Goal: Task Accomplishment & Management: Complete application form

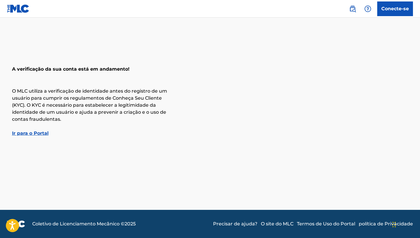
click at [33, 134] on font "Ir para o Portal" at bounding box center [30, 133] width 37 height 6
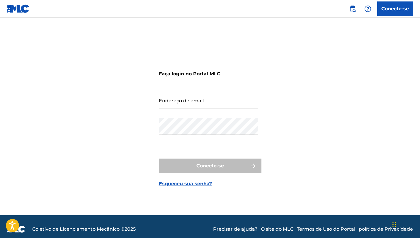
scroll to position [4, 0]
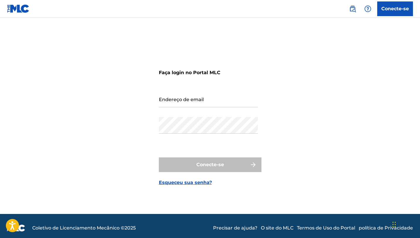
click at [397, 10] on font "Conecte-se" at bounding box center [395, 9] width 28 height 6
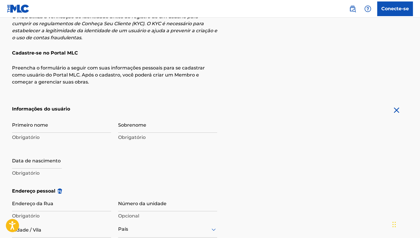
scroll to position [47, 0]
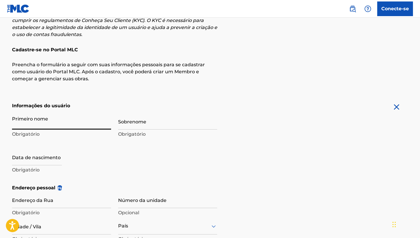
click at [58, 122] on input "Primeiro nome" at bounding box center [61, 121] width 99 height 17
type input "g"
type input "Sign up"
type input "gisele"
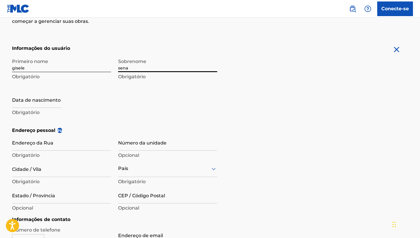
scroll to position [163, 0]
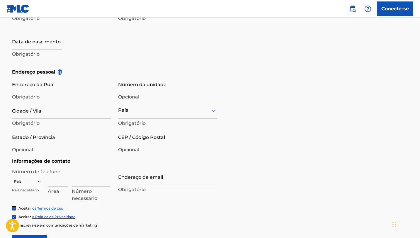
type input "sena"
click at [31, 40] on input "text" at bounding box center [37, 41] width 50 height 17
select select "7"
select select "2025"
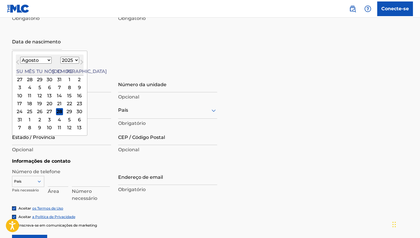
type input "[DATE]"
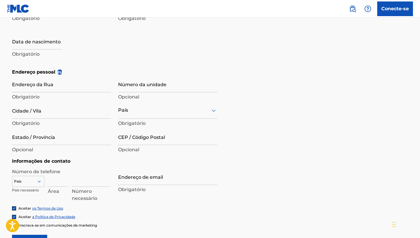
click at [220, 47] on form "Informações do usuário Primeiro nome gisele Obrigatório Sobrenome sena Obrigató…" at bounding box center [210, 118] width 396 height 263
click at [31, 82] on input "Endereço da Rua" at bounding box center [61, 84] width 99 height 17
type input "a"
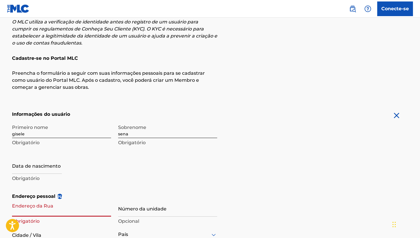
scroll to position [40, 0]
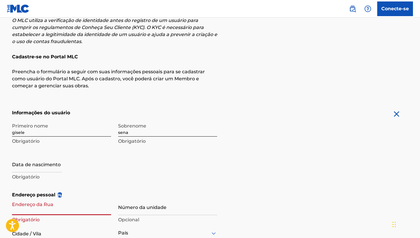
click at [45, 134] on input "gisele" at bounding box center [61, 128] width 99 height 17
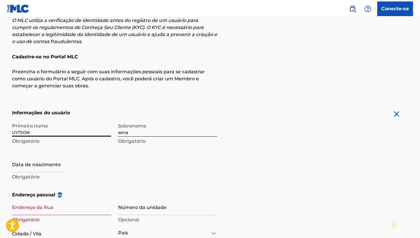
type input "UYTSON"
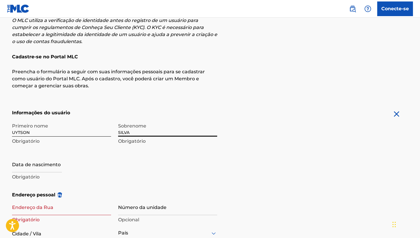
type input "SILVA"
click at [103, 175] on p "Obrigatório" at bounding box center [61, 176] width 99 height 7
select select "7"
select select "2025"
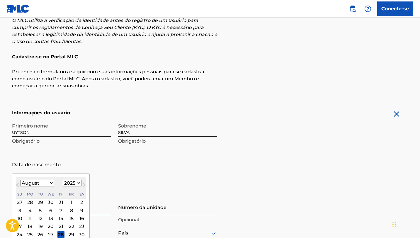
click at [40, 167] on input "text" at bounding box center [37, 164] width 50 height 17
type input "[DATE]"
click at [192, 163] on div "Primeiro nome UYTSON Obrigatório Sobrenome SILVA Obrigatório Data de nascimento…" at bounding box center [114, 155] width 205 height 71
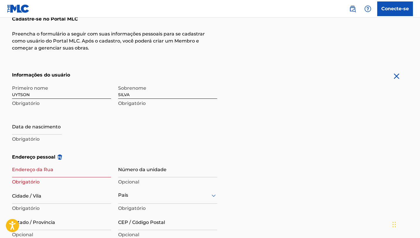
scroll to position [85, 0]
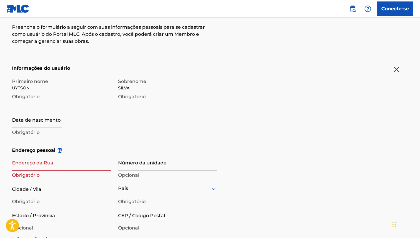
click at [35, 164] on input "Endereço da Rua" at bounding box center [61, 162] width 99 height 17
click at [59, 167] on input "HIGHLAND AVEN" at bounding box center [61, 162] width 99 height 17
type input "[GEOGRAPHIC_DATA]"
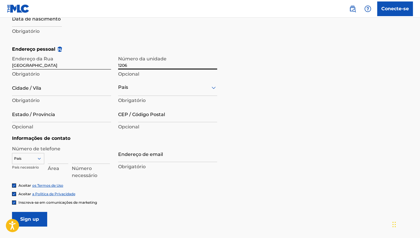
scroll to position [191, 0]
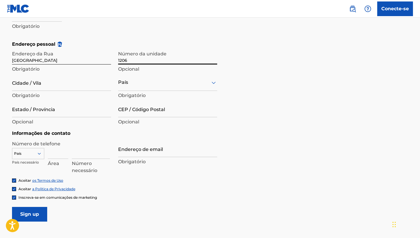
type input "1206"
click at [42, 91] on div "Cidade / [GEOGRAPHIC_DATA]" at bounding box center [61, 87] width 99 height 26
click at [41, 86] on input "Cidade / Vila" at bounding box center [61, 82] width 99 height 17
type input "[GEOGRAPHIC_DATA]"
click at [139, 88] on div "País" at bounding box center [167, 82] width 99 height 17
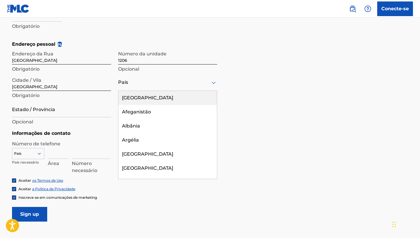
click at [141, 92] on div "[GEOGRAPHIC_DATA]" at bounding box center [167, 98] width 98 height 14
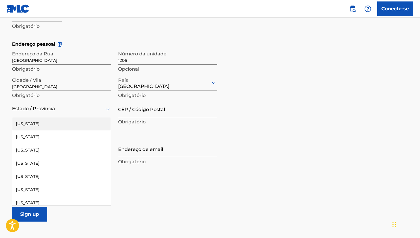
click at [64, 104] on div "Estado / Província" at bounding box center [61, 108] width 99 height 17
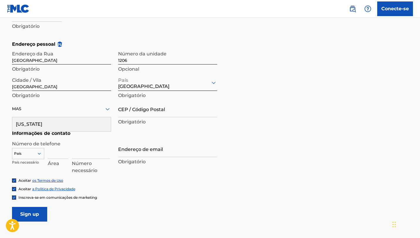
type input "MASS"
click at [69, 124] on div "[US_STATE]" at bounding box center [61, 124] width 98 height 14
click at [149, 108] on input "CEP / Código Postal" at bounding box center [167, 108] width 99 height 17
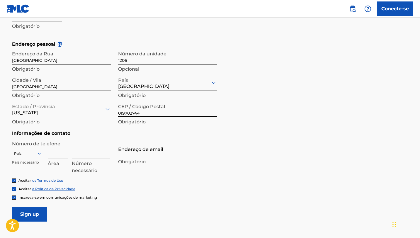
type input "019702744"
click at [263, 122] on div "Endereço pessoal eu Endereço da [STREET_ADDRESS] Obrigatório [GEOGRAPHIC_DATA] …" at bounding box center [210, 85] width 396 height 89
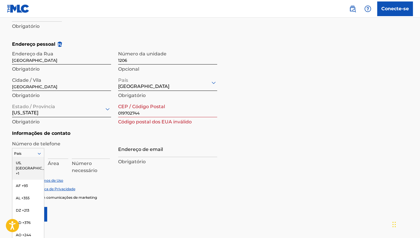
click at [30, 150] on div "US, [GEOGRAPHIC_DATA] +1, 1 of 216. 216 results available. Use Up and Down to c…" at bounding box center [28, 152] width 32 height 9
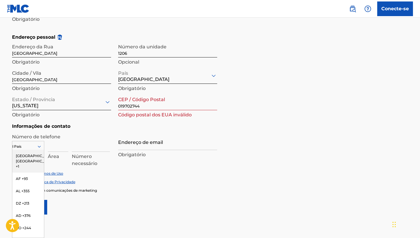
type input "BR"
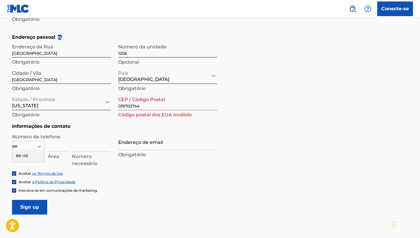
click at [29, 157] on div "BR +55" at bounding box center [28, 156] width 32 height 12
click at [59, 145] on input at bounding box center [58, 143] width 21 height 17
type input "31"
click at [86, 147] on input at bounding box center [91, 143] width 38 height 17
type input "999830247"
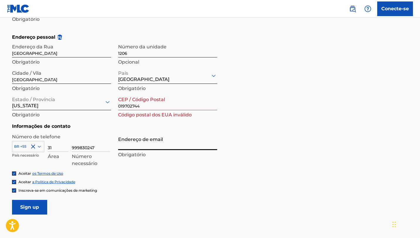
click at [132, 147] on input "Endereço de email" at bounding box center [167, 141] width 99 height 17
type input "[EMAIL_ADDRESS][DOMAIN_NAME]"
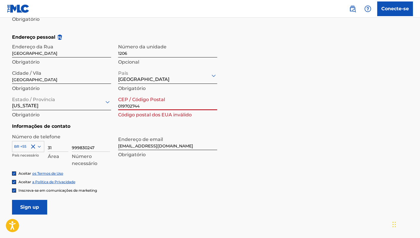
click at [129, 105] on input "019702744" at bounding box center [167, 101] width 99 height 17
type input "01970-2744"
click at [150, 192] on div "Inscreva-se em comunicações de marketing" at bounding box center [210, 190] width 396 height 5
click at [32, 208] on input "Sign up" at bounding box center [29, 207] width 35 height 15
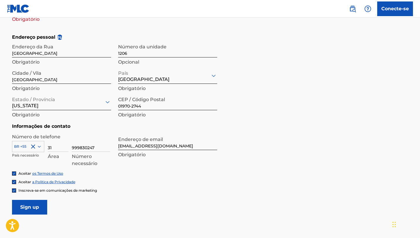
scroll to position [74, 0]
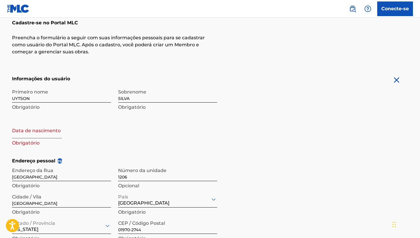
click at [45, 129] on input "text" at bounding box center [37, 130] width 50 height 17
select select "7"
select select "2025"
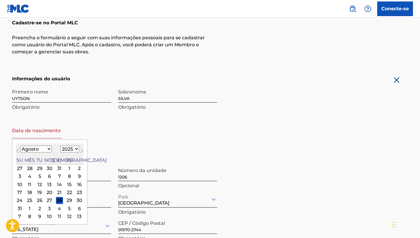
type input "[DATE]"
click at [130, 136] on div "Primeiro nome UYTSON Obrigatório Sobrenome SILVA Obrigatório Data de nascimento…" at bounding box center [114, 121] width 205 height 71
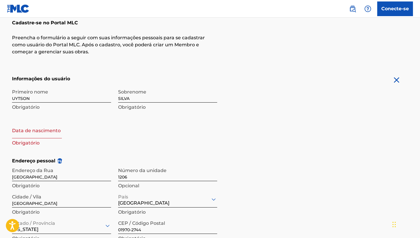
select select "7"
select select "2025"
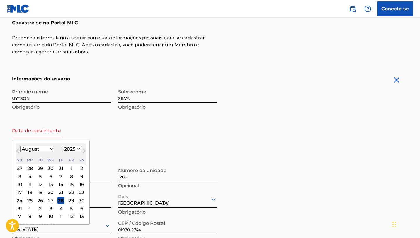
click at [47, 136] on input "text" at bounding box center [37, 130] width 50 height 17
click at [21, 150] on button "[PERSON_NAME]" at bounding box center [17, 151] width 9 height 9
select select "5"
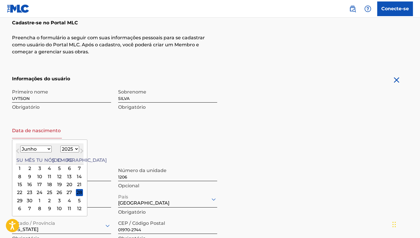
click at [66, 150] on select "1899 1900 1901 1902 1903 1904 1905 1906 1907 1908 1909 1910 1911 1912 1913 1914…" at bounding box center [69, 149] width 19 height 7
select select "1995"
click at [30, 148] on select "Janeiro Fevereiro Marchar abril Poderia Junho Julho Agosto Setembro outubro nov…" at bounding box center [35, 149] width 31 height 7
select select "1"
click at [22, 175] on div "5" at bounding box center [19, 176] width 7 height 7
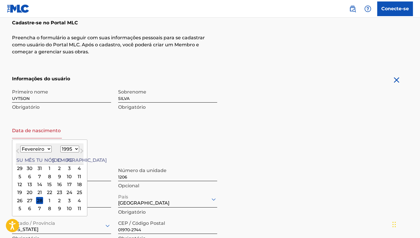
type input "[DATE]"
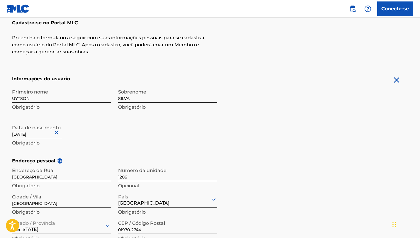
click at [252, 141] on form "Informações do usuário Primeiro nome UYTSON Obrigatório Sobrenome SILVA Obrigat…" at bounding box center [210, 206] width 396 height 263
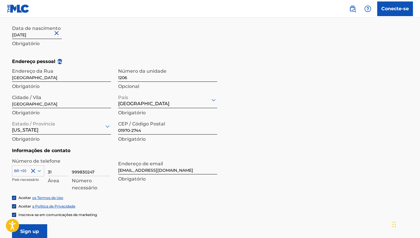
scroll to position [196, 0]
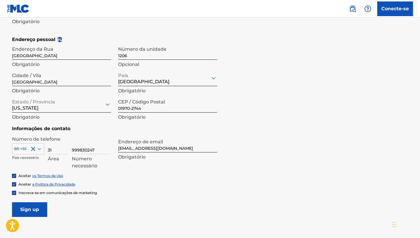
click at [28, 207] on input "Sign up" at bounding box center [29, 209] width 35 height 15
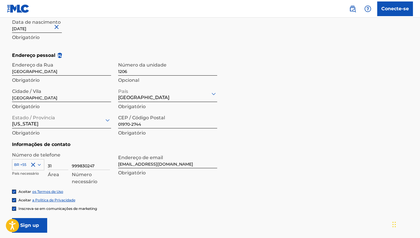
scroll to position [180, 0]
click at [176, 166] on input "[EMAIL_ADDRESS][DOMAIN_NAME]" at bounding box center [167, 159] width 99 height 17
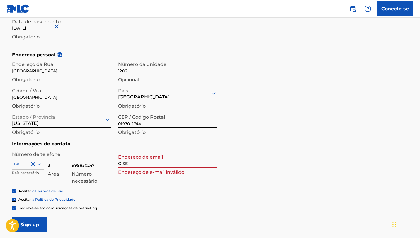
type input "[EMAIL_ADDRESS][DOMAIN_NAME]"
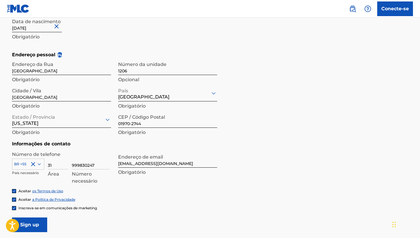
click at [37, 223] on input "Sign up" at bounding box center [29, 224] width 35 height 15
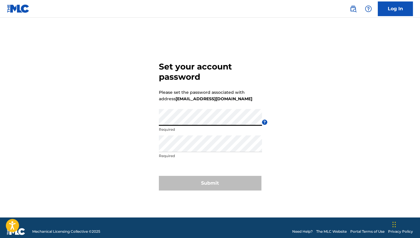
click at [342, 141] on div "Set your account password Please set the password associated with address gisel…" at bounding box center [210, 124] width 410 height 185
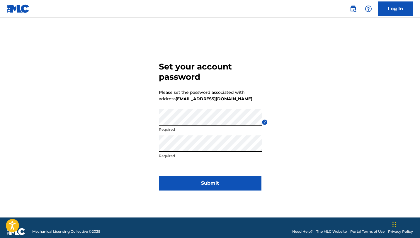
click button "Submit" at bounding box center [210, 183] width 103 height 15
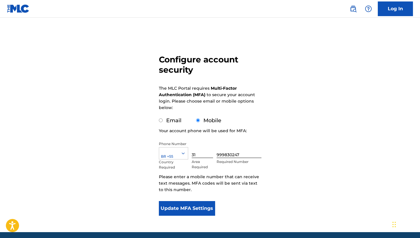
scroll to position [44, 0]
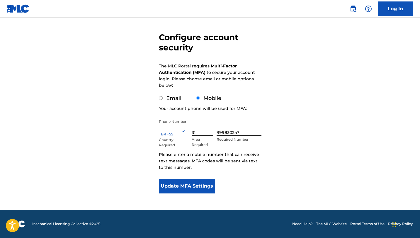
click at [199, 185] on button "Update MFA Settings" at bounding box center [187, 186] width 57 height 15
click at [199, 185] on main "Configure account security The MLC Portal requires Multi-Factor Authentication …" at bounding box center [210, 92] width 420 height 236
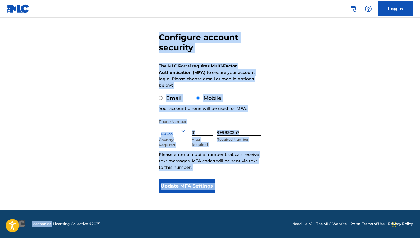
scroll to position [0, 0]
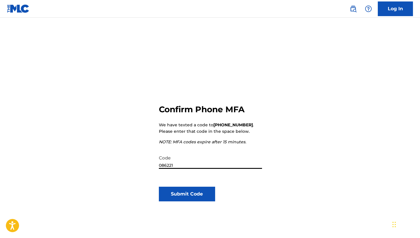
type input "086221"
click at [192, 194] on button "Submit Code" at bounding box center [187, 194] width 57 height 15
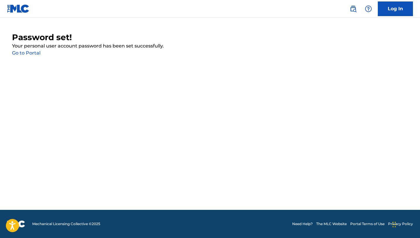
click at [24, 53] on link "Go to Portal" at bounding box center [26, 53] width 28 height 6
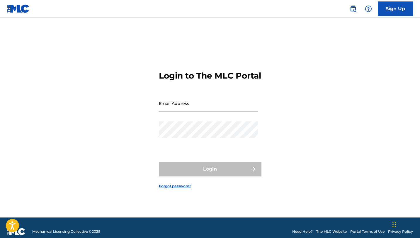
click at [208, 112] on input "Email Address" at bounding box center [208, 103] width 99 height 17
type input "[EMAIL_ADDRESS][DOMAIN_NAME]"
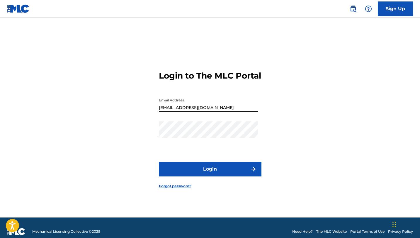
click at [177, 176] on button "Login" at bounding box center [210, 169] width 103 height 15
click at [159, 162] on button "Login" at bounding box center [210, 169] width 103 height 15
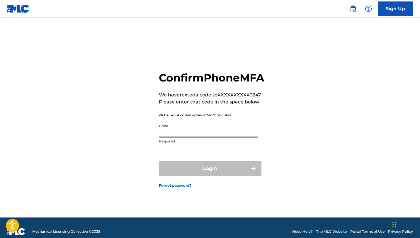
click at [176, 137] on input "Code" at bounding box center [208, 129] width 99 height 17
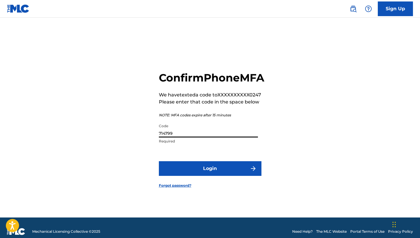
type input "714799"
click at [159, 161] on button "Login" at bounding box center [210, 168] width 103 height 15
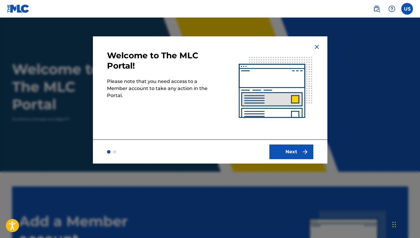
click at [291, 153] on button "Next" at bounding box center [291, 151] width 44 height 15
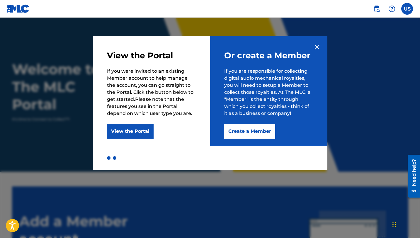
click at [135, 132] on button "View the Portal" at bounding box center [130, 131] width 47 height 15
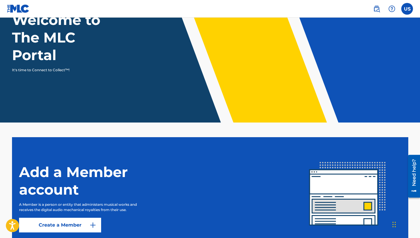
scroll to position [98, 0]
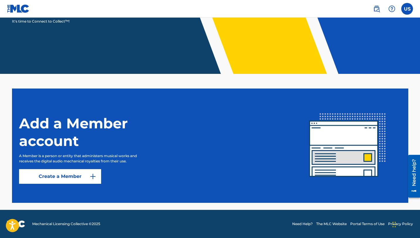
click at [78, 174] on link "Create a Member" at bounding box center [60, 176] width 82 height 15
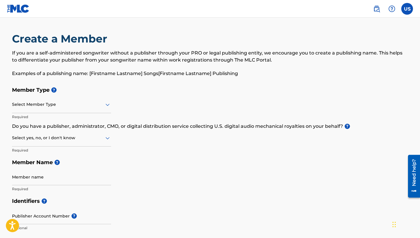
click at [69, 103] on div at bounding box center [61, 104] width 99 height 7
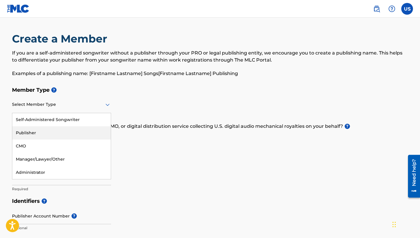
click at [52, 129] on div "Publisher" at bounding box center [61, 132] width 98 height 13
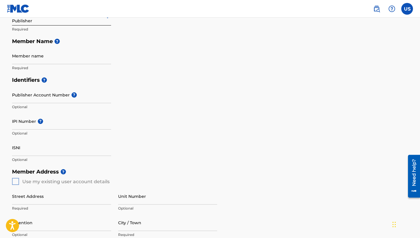
scroll to position [95, 0]
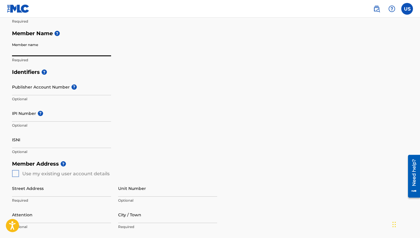
click at [37, 49] on input "Member name" at bounding box center [61, 48] width 99 height 17
type input "GISELE SENA"
click at [166, 92] on div "Identifiers ? Publisher Account Number ? Optional IPI Number ? Optional ISNI Op…" at bounding box center [210, 112] width 396 height 92
click at [50, 90] on input "Publisher Account Number ?" at bounding box center [61, 86] width 99 height 17
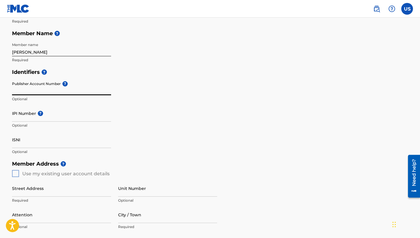
click at [172, 88] on div "Identifiers ? Publisher Account Number ? Optional IPI Number ? Optional ISNI Op…" at bounding box center [210, 112] width 396 height 92
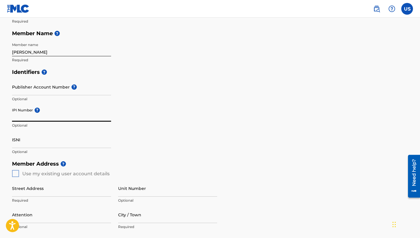
click at [52, 107] on input "IPI Number ?" at bounding box center [61, 113] width 99 height 17
paste input "1268647706"
type input "1268647706"
click at [30, 143] on input "ISNI" at bounding box center [61, 139] width 99 height 17
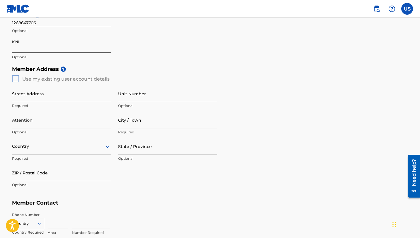
scroll to position [202, 0]
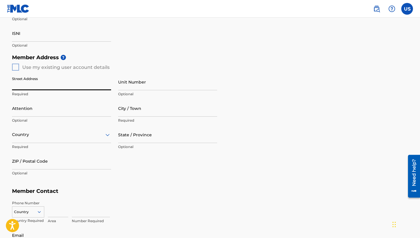
click at [44, 85] on input "Street Address" at bounding box center [61, 82] width 99 height 17
type input "avenida parana 257"
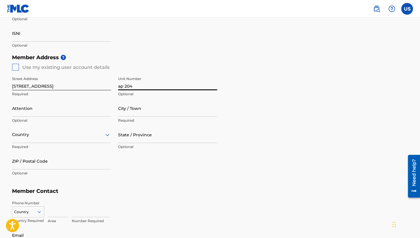
type input "ap 204"
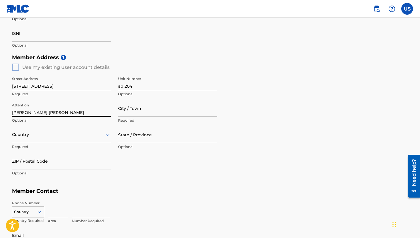
type input "tereza cristina"
type input "sao joaquim de bicas"
click at [45, 139] on div "Country" at bounding box center [61, 134] width 99 height 17
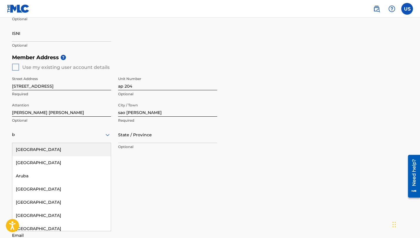
type input "br"
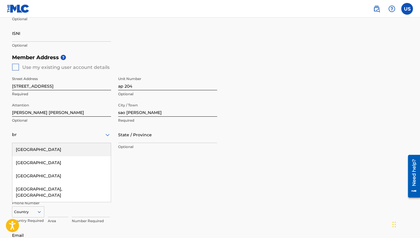
click at [90, 153] on div "[GEOGRAPHIC_DATA]" at bounding box center [61, 149] width 98 height 13
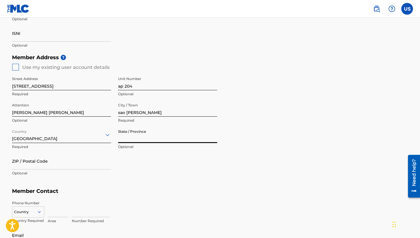
click at [130, 137] on input "State / Province" at bounding box center [167, 134] width 99 height 17
type input "MINAS GERAIS"
click at [69, 167] on input "ZIP / Postal Code" at bounding box center [61, 161] width 99 height 17
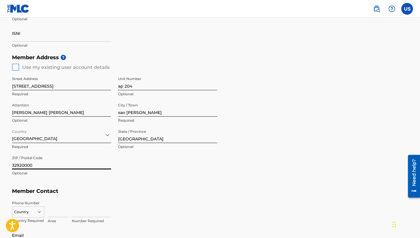
type input "32920000"
click at [206, 178] on div "Street Address avenida parana 257 Required Unit Number ap 204 Optional Attentio…" at bounding box center [114, 126] width 205 height 111
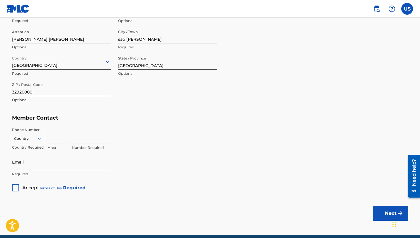
scroll to position [278, 0]
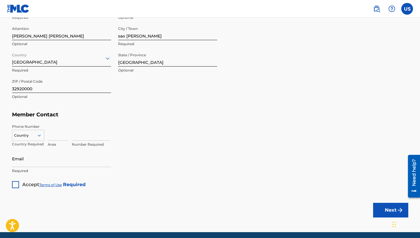
click at [34, 134] on div at bounding box center [28, 135] width 32 height 6
type input "br"
click at [25, 142] on div "BR +55" at bounding box center [28, 145] width 32 height 12
click at [53, 138] on input at bounding box center [58, 132] width 21 height 17
type input "31"
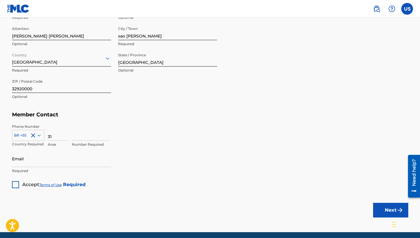
click at [83, 139] on input at bounding box center [91, 132] width 38 height 17
type input "999830247"
click at [40, 161] on input "Email" at bounding box center [61, 158] width 99 height 17
type input "[EMAIL_ADDRESS][DOMAIN_NAME]"
click at [15, 182] on div at bounding box center [15, 184] width 7 height 7
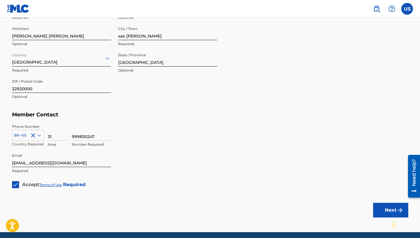
click at [391, 208] on button "Next" at bounding box center [390, 210] width 35 height 15
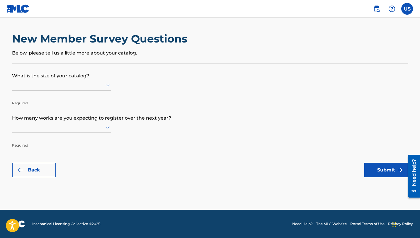
click at [71, 83] on div at bounding box center [61, 84] width 99 height 7
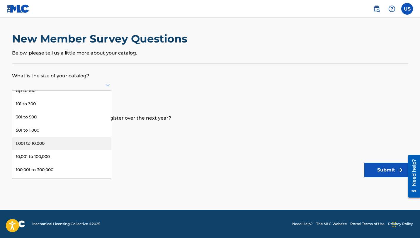
scroll to position [10, 0]
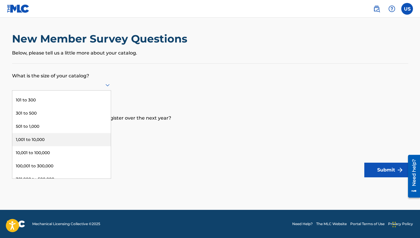
click at [48, 139] on div "1,001 to 10,000" at bounding box center [61, 139] width 98 height 13
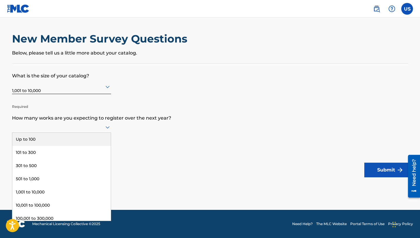
click at [54, 122] on div at bounding box center [61, 127] width 99 height 11
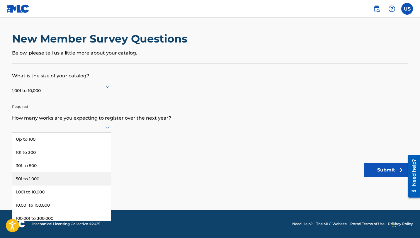
click at [47, 180] on div "501 to 1,000" at bounding box center [61, 178] width 98 height 13
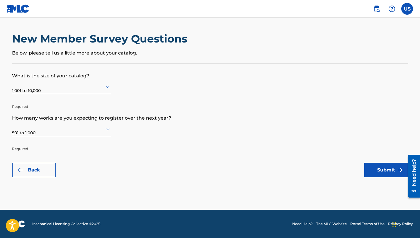
click at [385, 170] on button "Submit" at bounding box center [386, 170] width 44 height 15
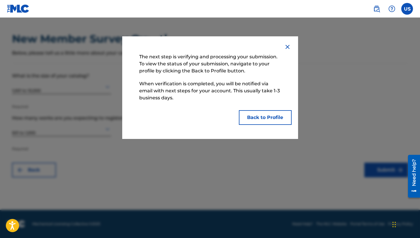
click at [274, 119] on button "Back to Profile" at bounding box center [265, 117] width 53 height 15
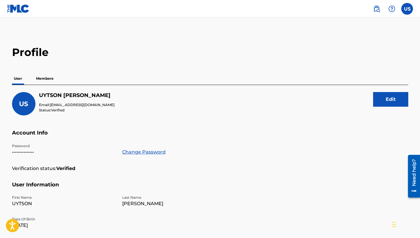
click at [394, 99] on button "Edit" at bounding box center [390, 99] width 35 height 15
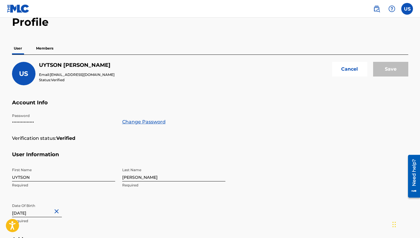
scroll to position [34, 0]
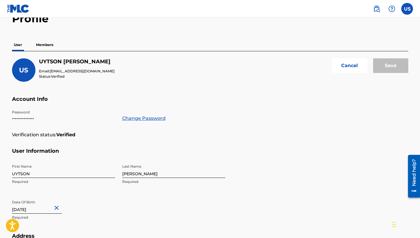
click at [71, 173] on input "UYTSON" at bounding box center [63, 169] width 103 height 17
type input "g"
type input "GISELE"
type input "SENA"
click at [240, 124] on section "Account Info Password ••••••••••••••• Change Password Verification status: Veri…" at bounding box center [210, 122] width 396 height 52
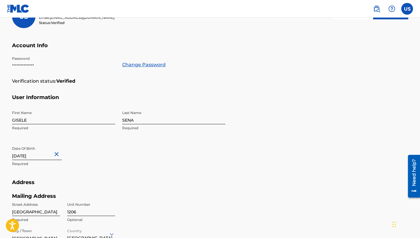
scroll to position [0, 0]
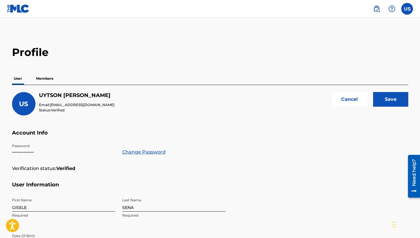
click at [392, 101] on input "Save" at bounding box center [390, 99] width 35 height 15
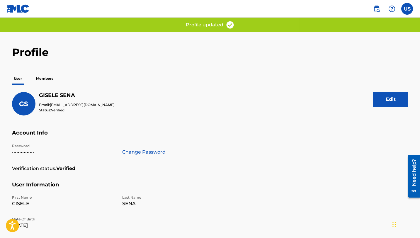
click at [42, 79] on p "Members" at bounding box center [44, 78] width 21 height 12
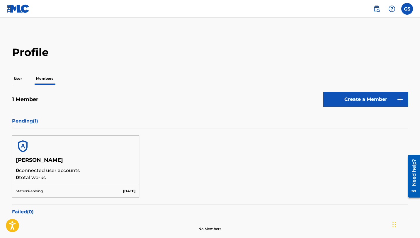
click at [262, 158] on div "GISELE SENA 0 connected user accounts 0 total works Status: Pending Aug 28 2025" at bounding box center [210, 166] width 396 height 76
click at [236, 155] on div "GISELE SENA 0 connected user accounts 0 total works Status: Pending Aug 28 2025" at bounding box center [210, 166] width 396 height 76
click at [31, 117] on div "Pending ( 1 )" at bounding box center [210, 121] width 396 height 15
click at [320, 189] on div "GISELE SENA 0 connected user accounts 0 total works Status: Pending Aug 28 2025" at bounding box center [210, 166] width 396 height 76
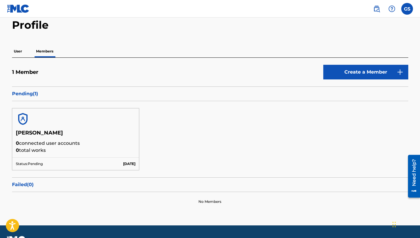
scroll to position [43, 0]
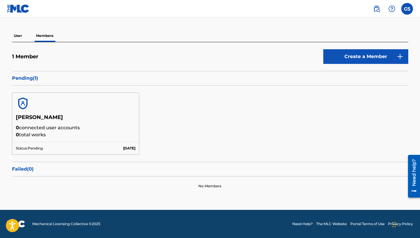
drag, startPoint x: 220, startPoint y: 130, endPoint x: 239, endPoint y: 123, distance: 20.4
click at [220, 130] on div "GISELE SENA 0 connected user accounts 0 total works Status: Pending Aug 28 2025" at bounding box center [210, 124] width 396 height 76
click at [383, 54] on link "Create a Member" at bounding box center [365, 56] width 85 height 15
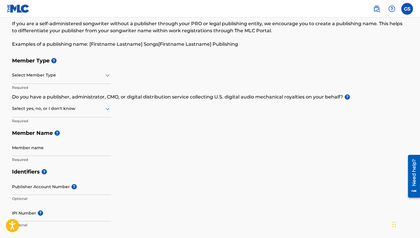
scroll to position [33, 0]
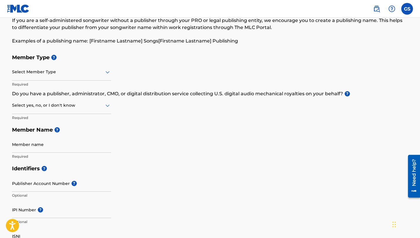
click at [96, 68] on div at bounding box center [61, 71] width 99 height 7
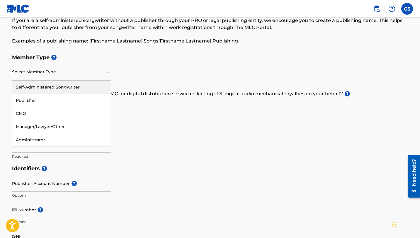
click at [227, 149] on div "Member Type ? Self-Administered Songwriter, 1 of 5. 5 results available. Use Up…" at bounding box center [210, 106] width 396 height 111
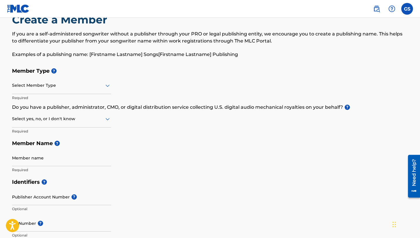
scroll to position [0, 0]
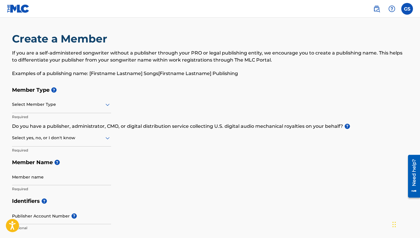
click at [407, 11] on label at bounding box center [407, 9] width 12 height 12
click at [407, 9] on input "GS GISELE SENA giselesenna@icloud.com Notification Preferences Profile Log out" at bounding box center [407, 9] width 0 height 0
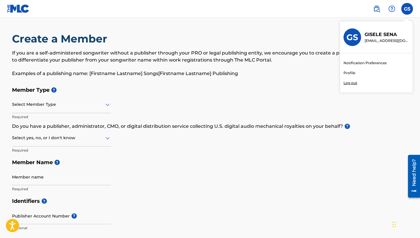
click at [342, 37] on div "GS GISELE SENA giselesenna@icloud.com" at bounding box center [376, 37] width 73 height 32
click at [407, 9] on input "GS GISELE SENA giselesenna@icloud.com Notification Preferences Profile Log out" at bounding box center [407, 9] width 0 height 0
click at [348, 74] on link "Profile" at bounding box center [349, 72] width 12 height 5
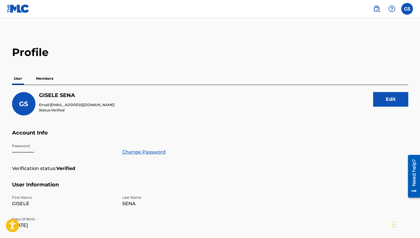
click at [14, 12] on img at bounding box center [18, 8] width 23 height 8
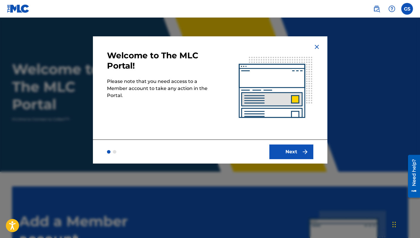
click at [315, 46] on img at bounding box center [316, 46] width 7 height 7
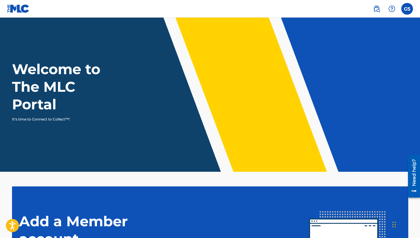
click at [405, 7] on label at bounding box center [407, 9] width 12 height 12
click at [407, 9] on input "GS GISELE SENA giselesenna@icloud.com Notification Preferences Profile Log out" at bounding box center [407, 9] width 0 height 0
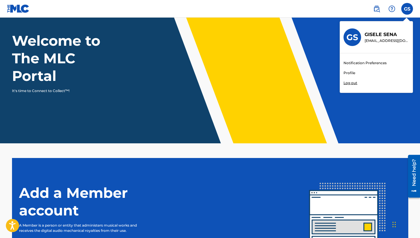
scroll to position [98, 0]
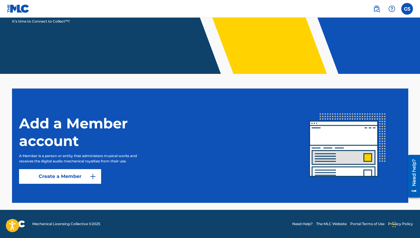
drag, startPoint x: 88, startPoint y: 185, endPoint x: 89, endPoint y: 179, distance: 5.9
click at [89, 179] on section "Add a Member account A Member is a person or entity that administers musical wo…" at bounding box center [210, 145] width 396 height 114
click at [94, 173] on img at bounding box center [92, 176] width 7 height 7
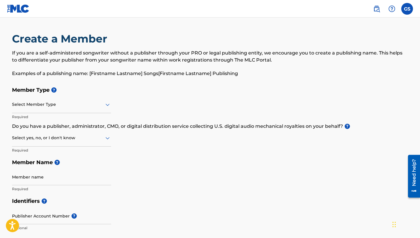
click at [412, 8] on label at bounding box center [407, 9] width 12 height 12
click at [407, 9] on input "GS GISELE SENA giselesenna@icloud.com Notification Preferences Profile Log out" at bounding box center [407, 9] width 0 height 0
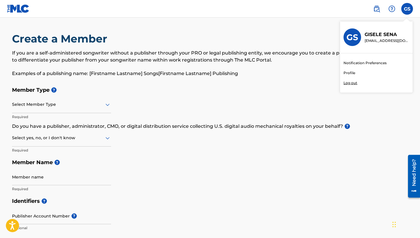
click at [355, 42] on div "GS" at bounding box center [352, 37] width 18 height 18
click at [407, 9] on input "GS GISELE SENA giselesenna@icloud.com Notification Preferences Profile Log out" at bounding box center [407, 9] width 0 height 0
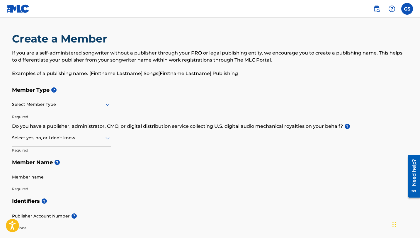
click at [402, 11] on div "GS GS GISELE SENA giselesenna@icloud.com Notification Preferences Profile Log o…" at bounding box center [407, 9] width 12 height 12
click at [402, 11] on label at bounding box center [407, 9] width 12 height 12
click at [407, 9] on input "GS GISELE SENA giselesenna@icloud.com Notification Preferences Profile Log out" at bounding box center [407, 9] width 0 height 0
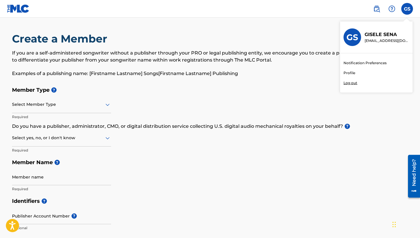
click at [352, 72] on link "Profile" at bounding box center [349, 72] width 12 height 5
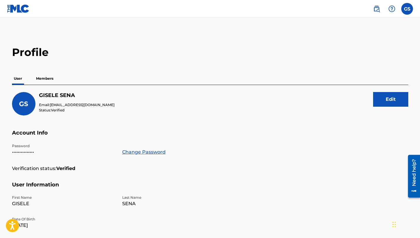
click at [18, 11] on img at bounding box center [18, 8] width 23 height 8
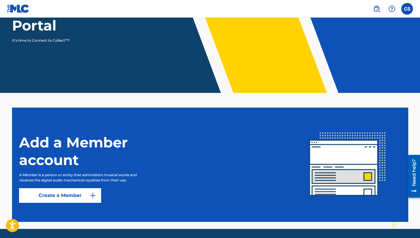
scroll to position [98, 0]
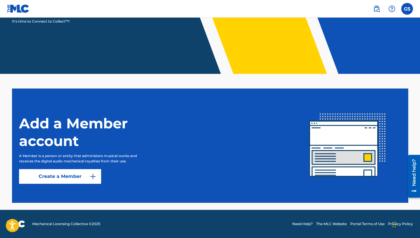
click at [92, 176] on img at bounding box center [92, 176] width 7 height 7
